Goal: Information Seeking & Learning: Learn about a topic

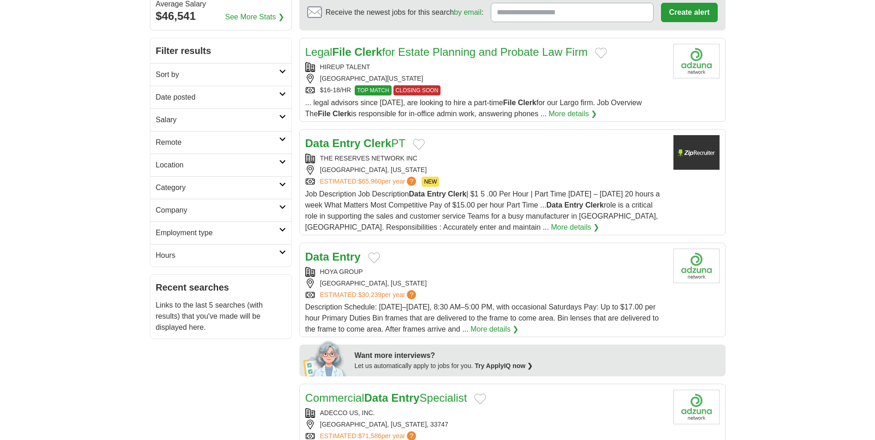
scroll to position [92, 0]
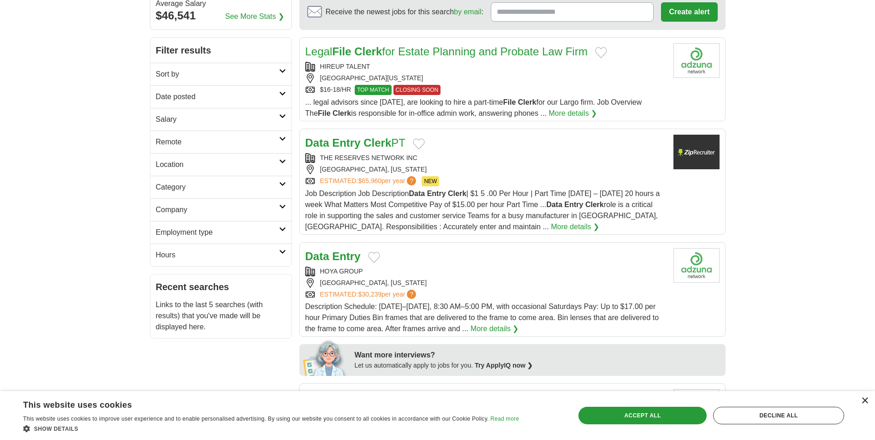
click at [868, 402] on div "×" at bounding box center [865, 401] width 7 height 7
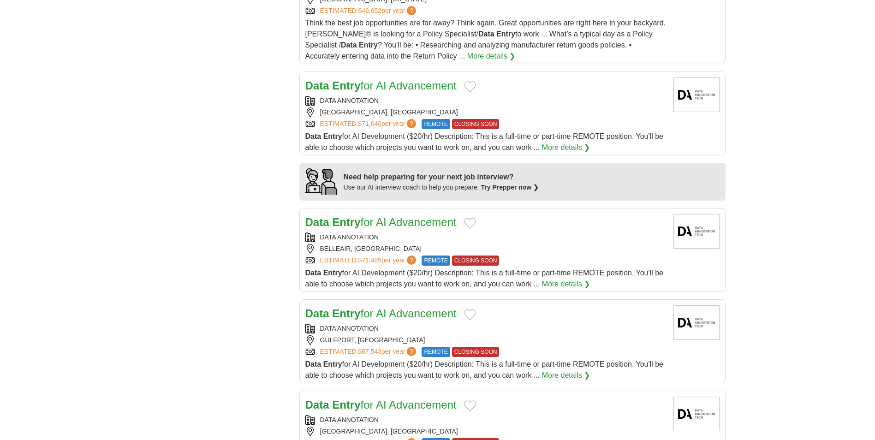
scroll to position [646, 0]
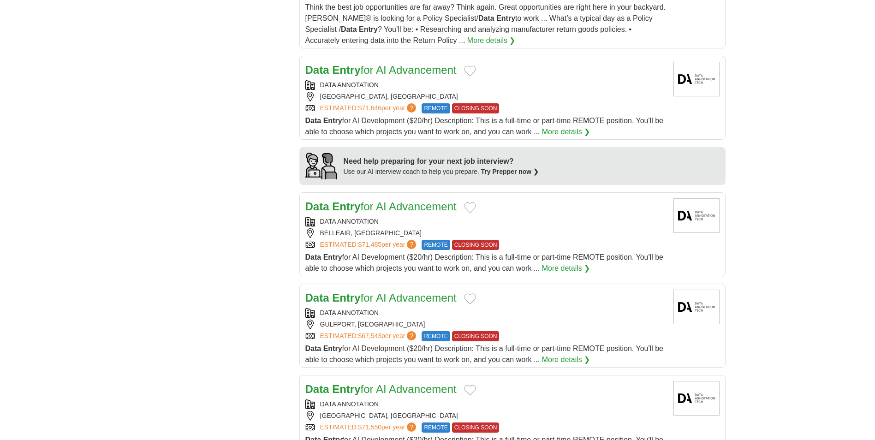
click at [531, 227] on div "DATA ANNOTATION BELLEAIR, FL ESTIMATED: $71,485 per year ? REMOTE CLOSING SOON" at bounding box center [486, 233] width 361 height 33
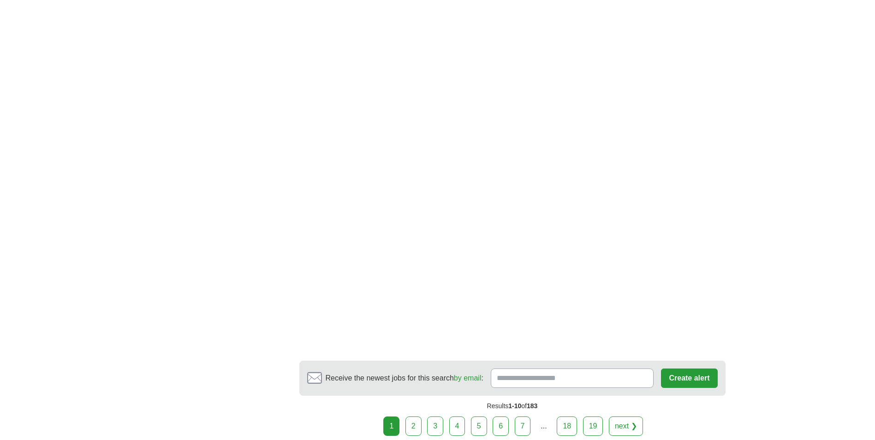
scroll to position [1431, 0]
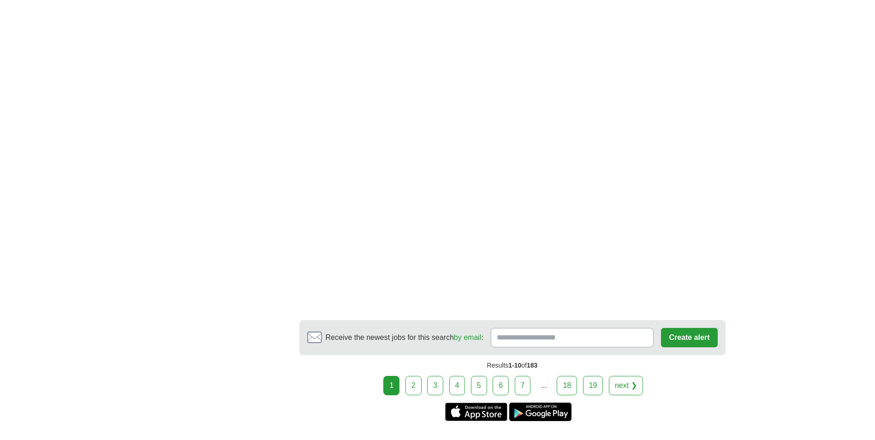
click at [634, 382] on link "next ❯" at bounding box center [626, 385] width 34 height 19
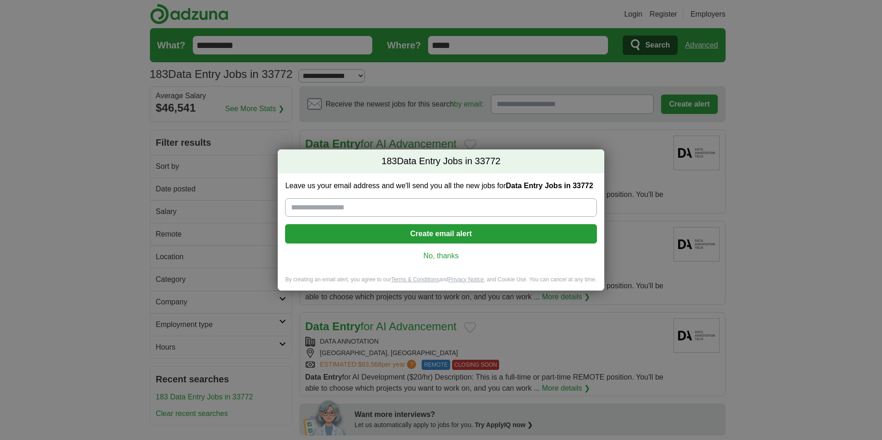
click at [449, 252] on link "No, thanks" at bounding box center [441, 256] width 297 height 10
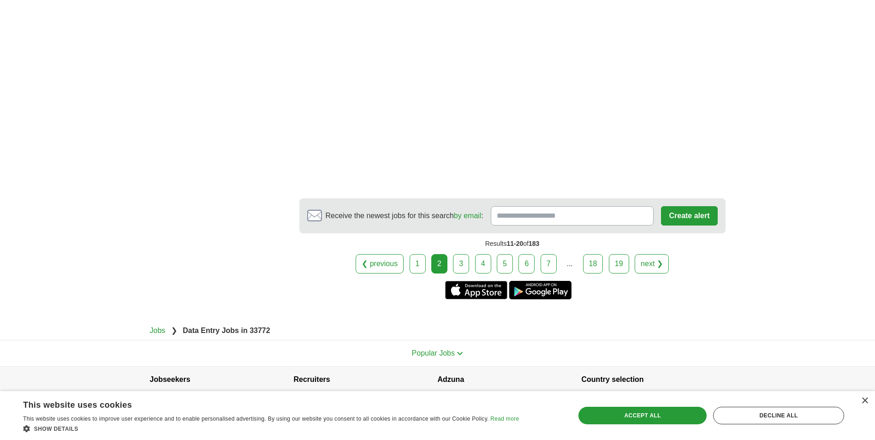
scroll to position [1558, 0]
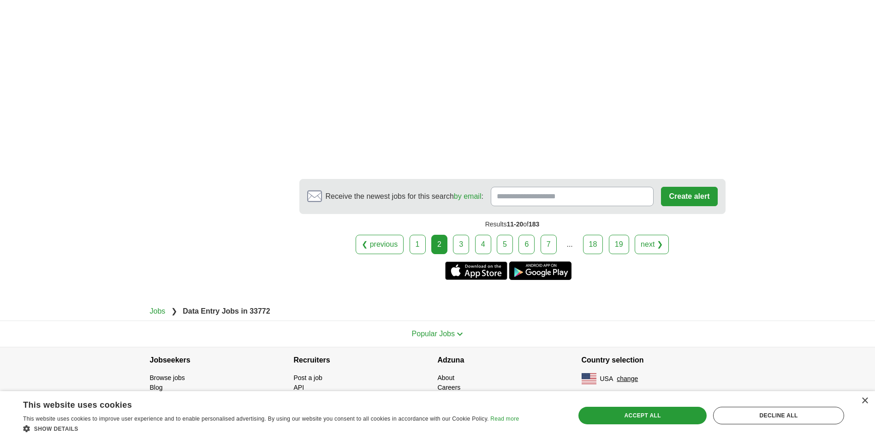
click at [657, 246] on link "next ❯" at bounding box center [652, 244] width 34 height 19
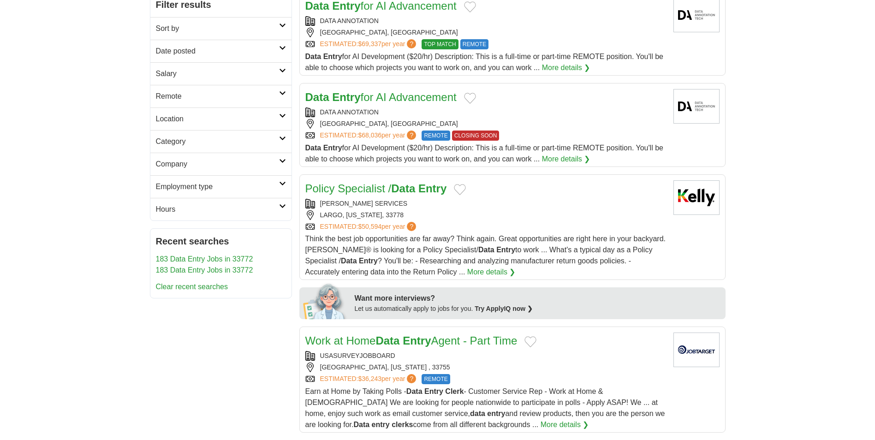
scroll to position [138, 0]
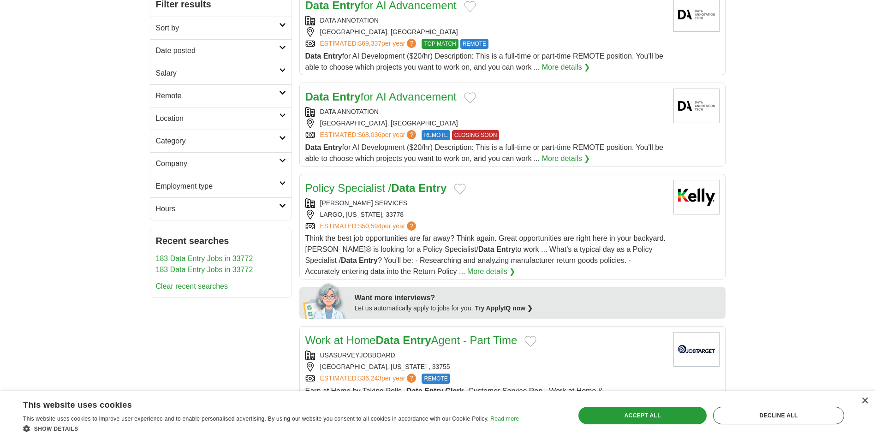
click at [517, 242] on div "Think the best job opportunities are far away? Think again. Great opportunities…" at bounding box center [486, 255] width 361 height 44
click at [277, 93] on h2 "Remote" at bounding box center [217, 95] width 123 height 11
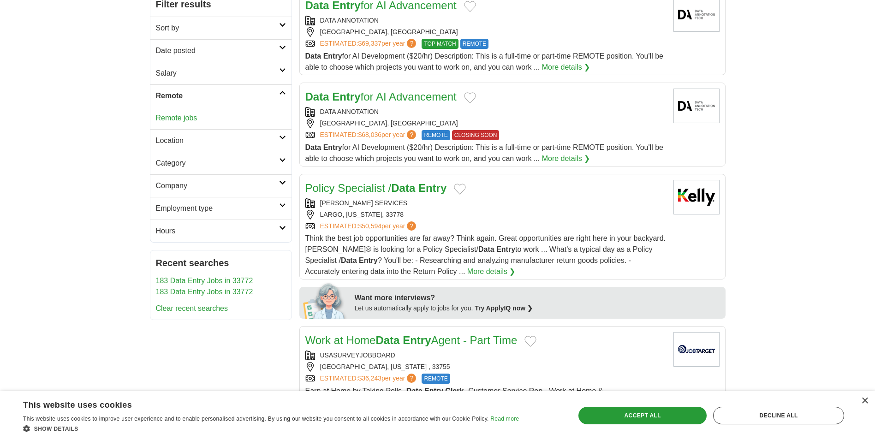
click at [179, 117] on link "Remote jobs" at bounding box center [177, 118] width 42 height 8
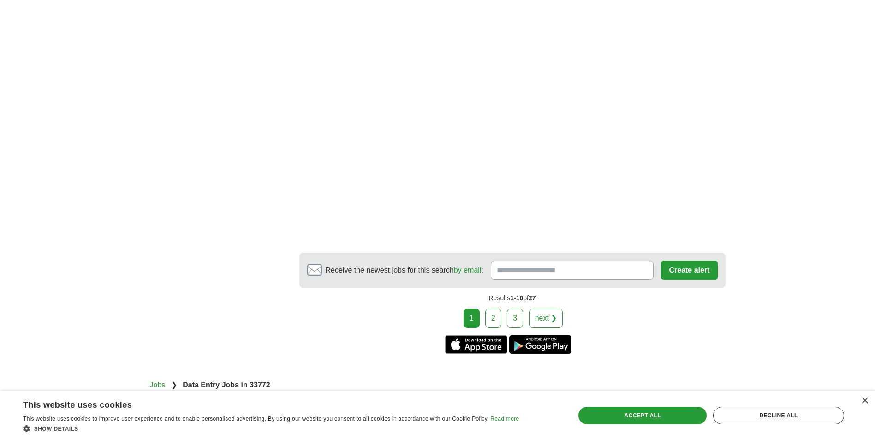
scroll to position [1477, 0]
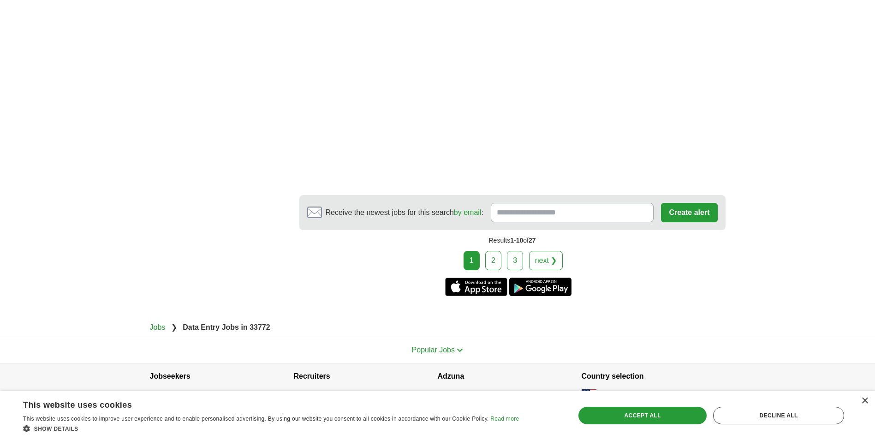
click at [554, 262] on link "next ❯" at bounding box center [546, 260] width 34 height 19
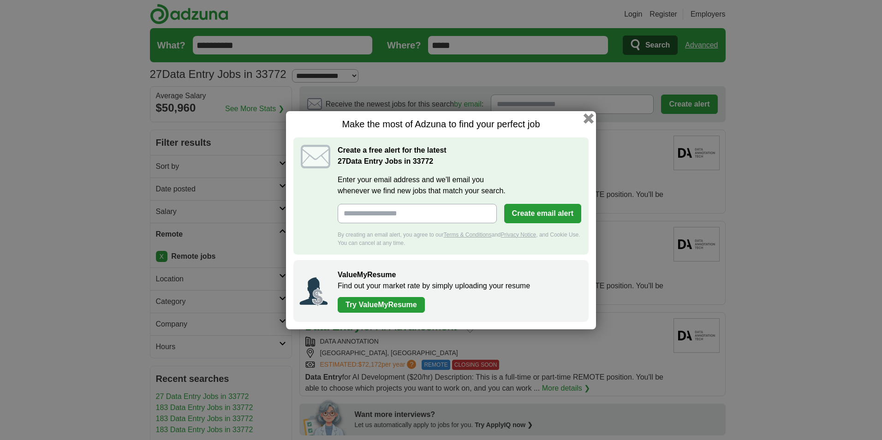
click at [590, 118] on button "button" at bounding box center [589, 118] width 10 height 10
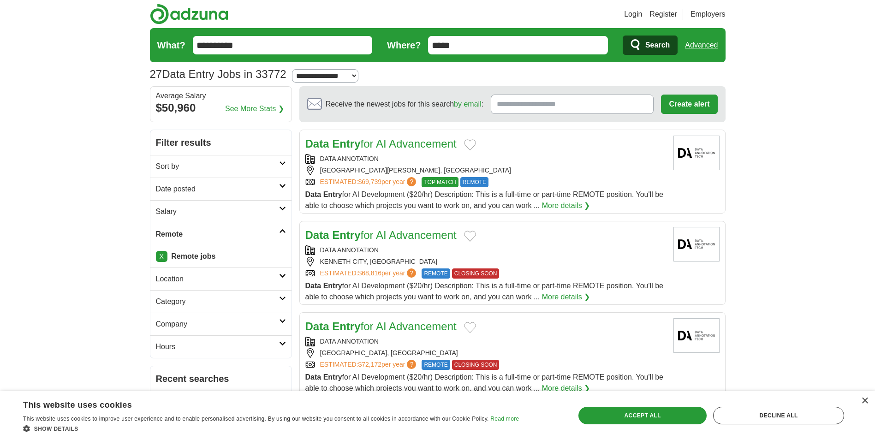
click at [562, 168] on div "[GEOGRAPHIC_DATA][PERSON_NAME], [GEOGRAPHIC_DATA]" at bounding box center [486, 171] width 361 height 10
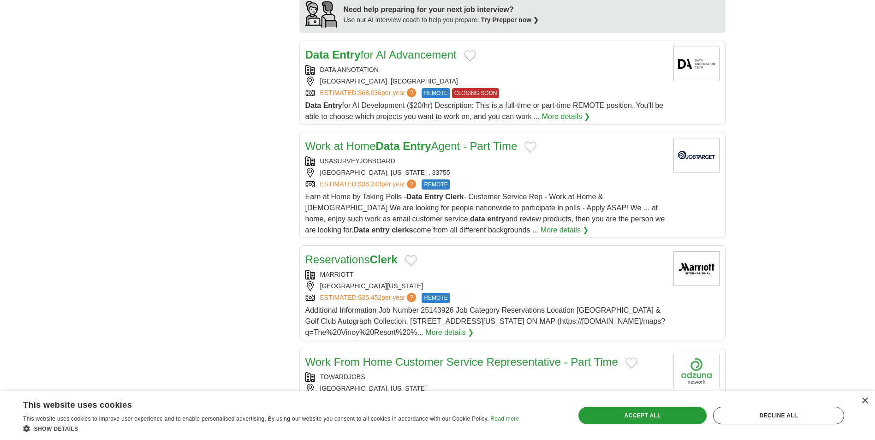
scroll to position [738, 0]
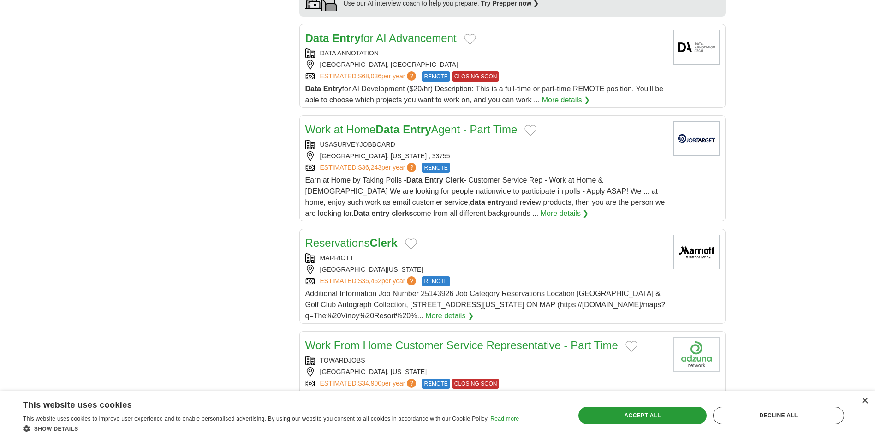
click at [528, 142] on div "USASURVEYJOBBOARD" at bounding box center [486, 145] width 361 height 10
